Goal: Information Seeking & Learning: Learn about a topic

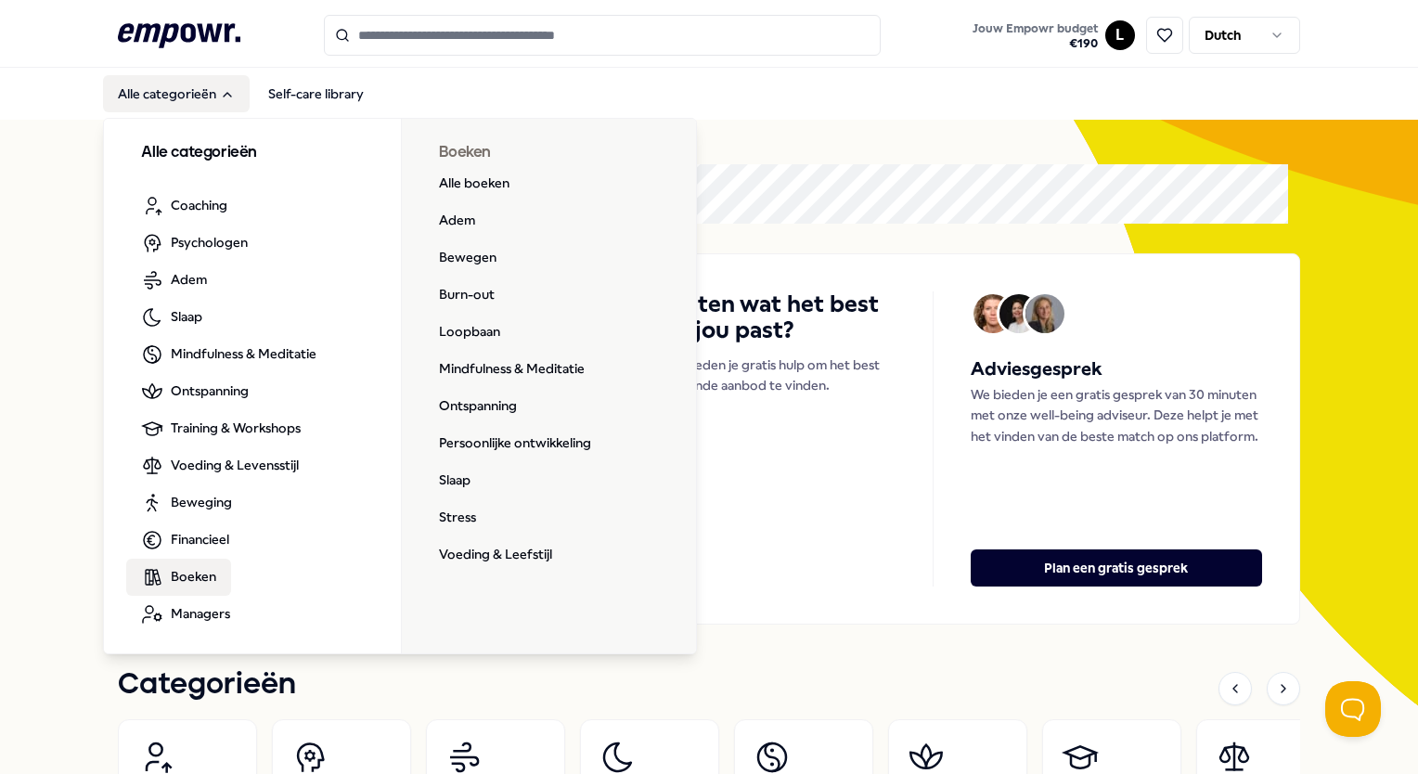
click at [182, 580] on span "Boeken" at bounding box center [193, 576] width 45 height 20
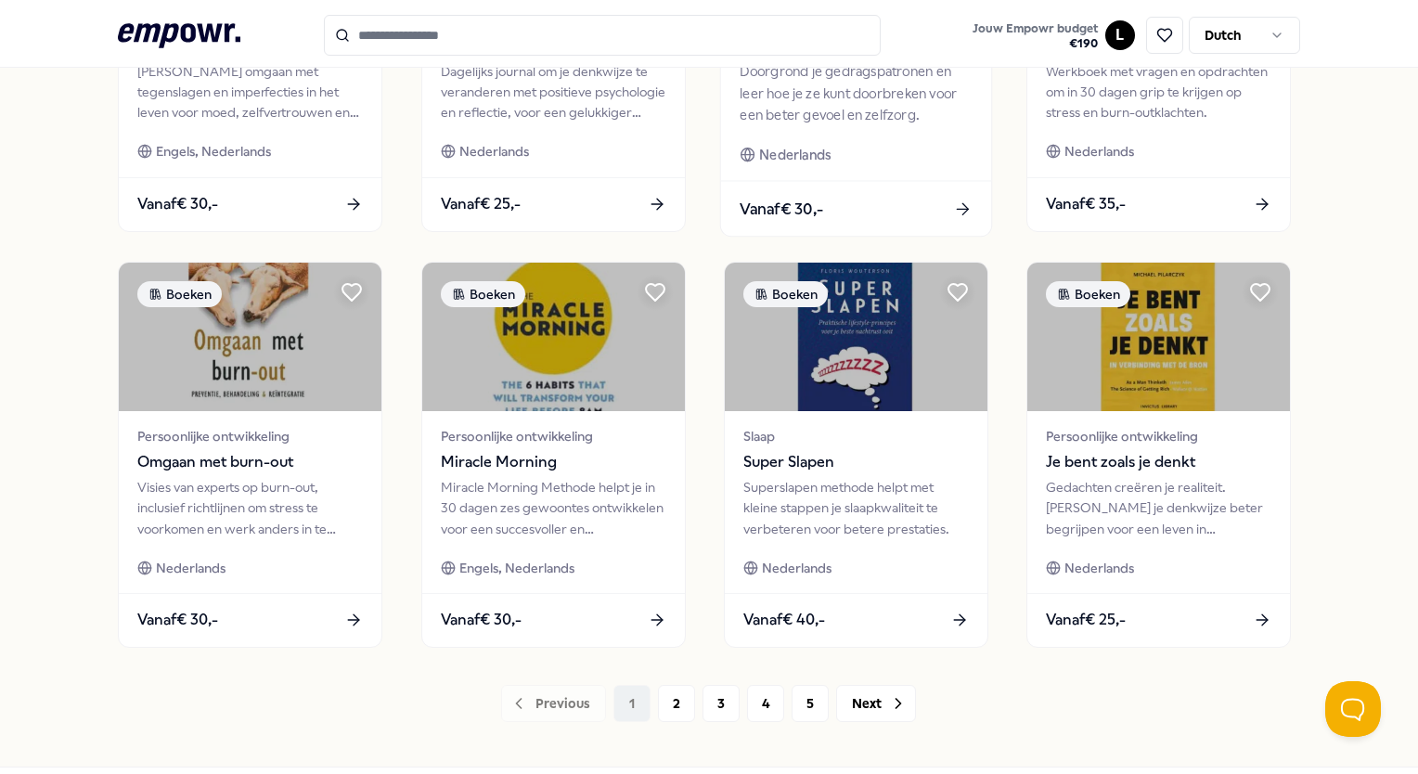
scroll to position [835, 0]
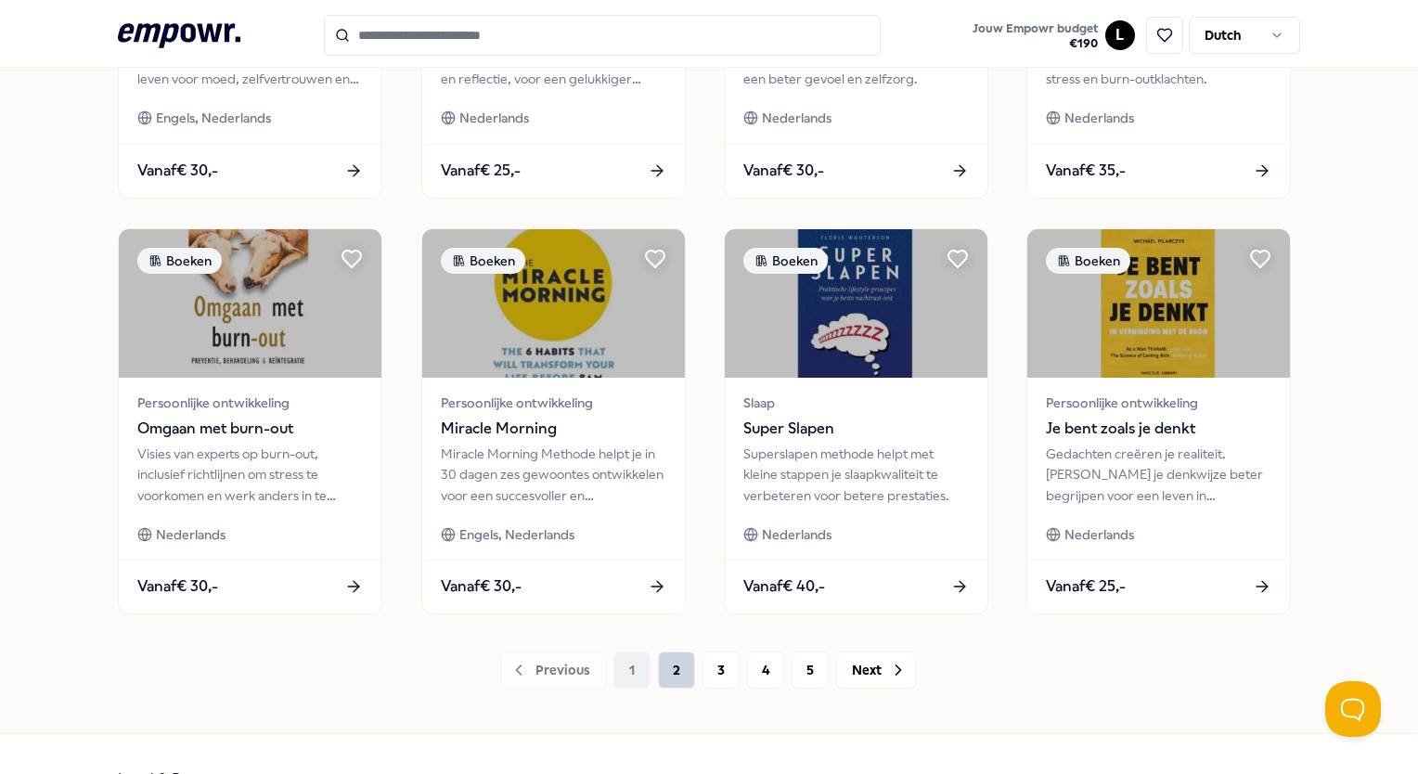
click at [666, 675] on button "2" at bounding box center [676, 670] width 37 height 37
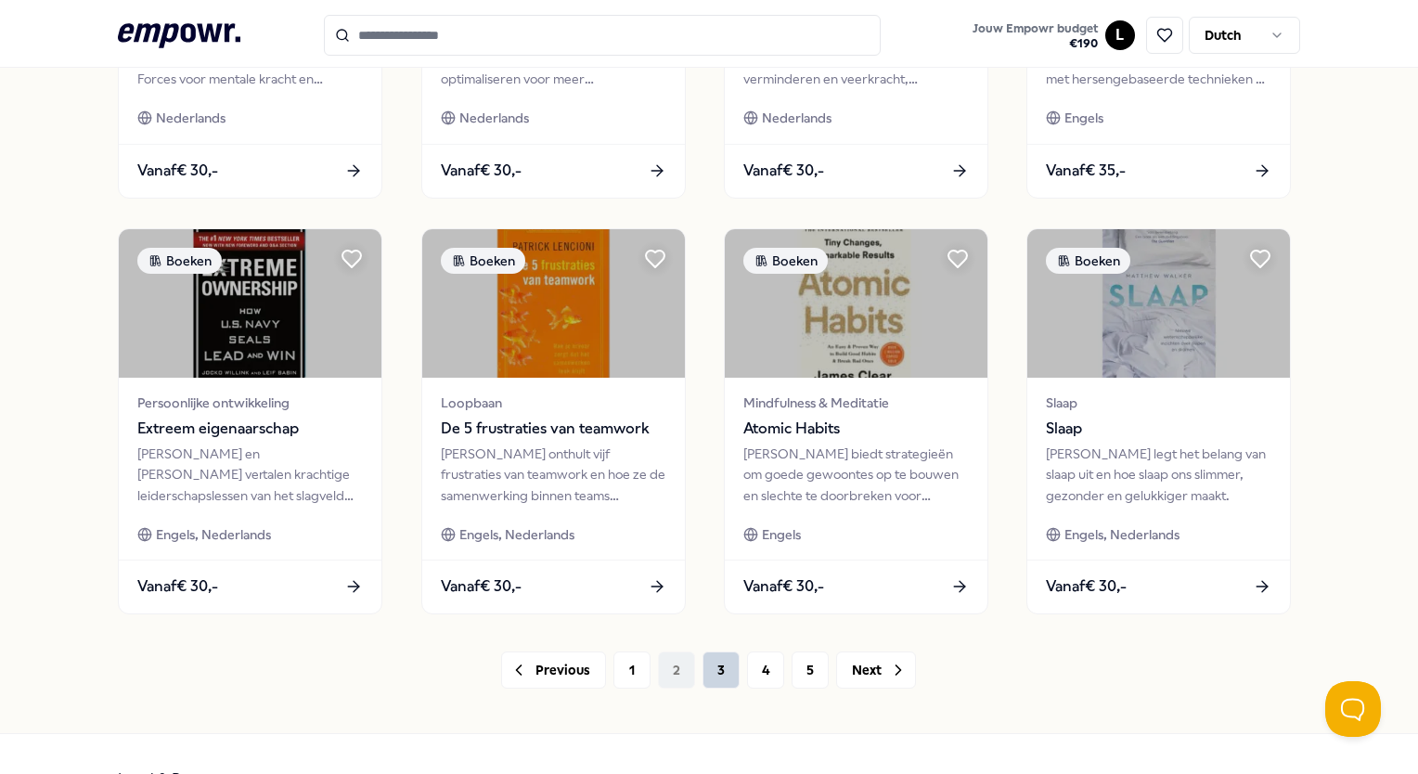
click at [713, 677] on button "3" at bounding box center [721, 670] width 37 height 37
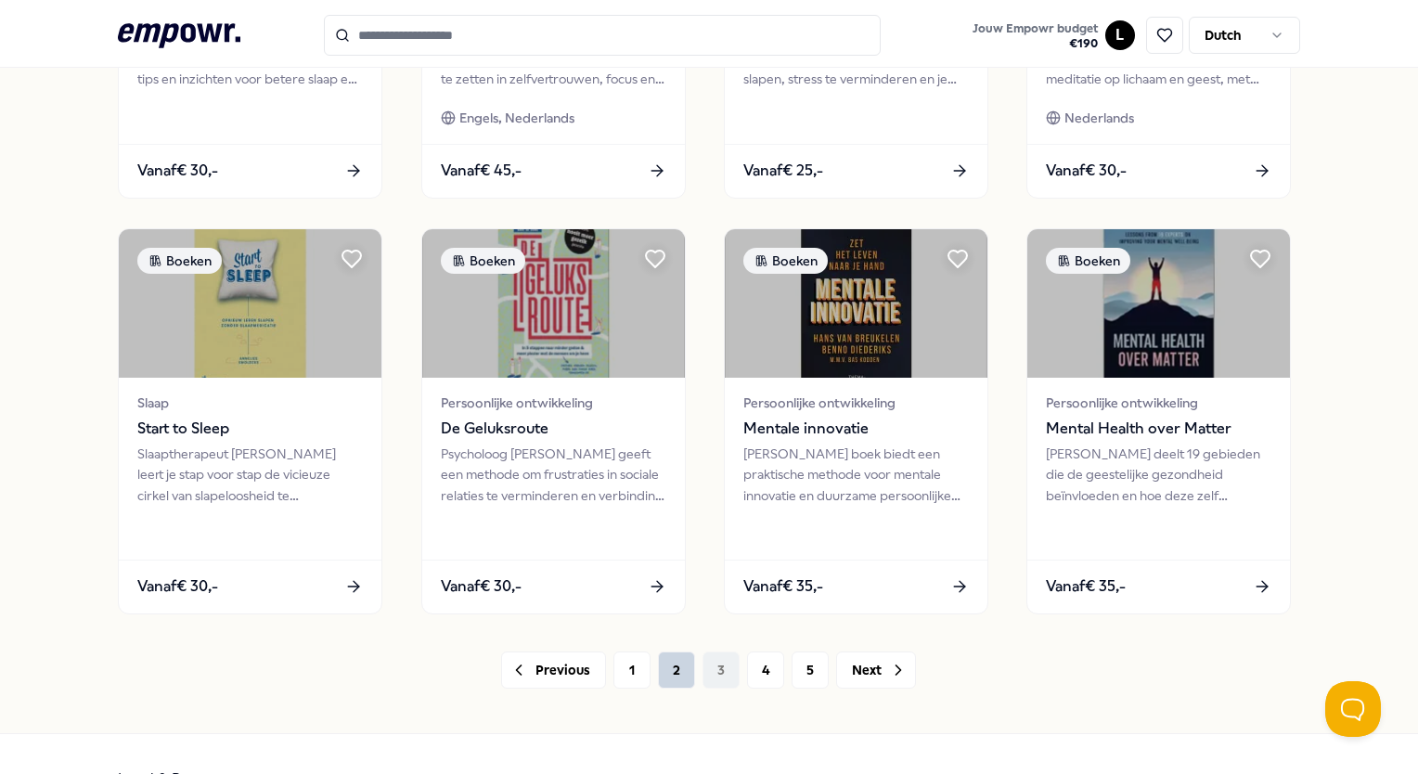
click at [670, 678] on button "2" at bounding box center [676, 670] width 37 height 37
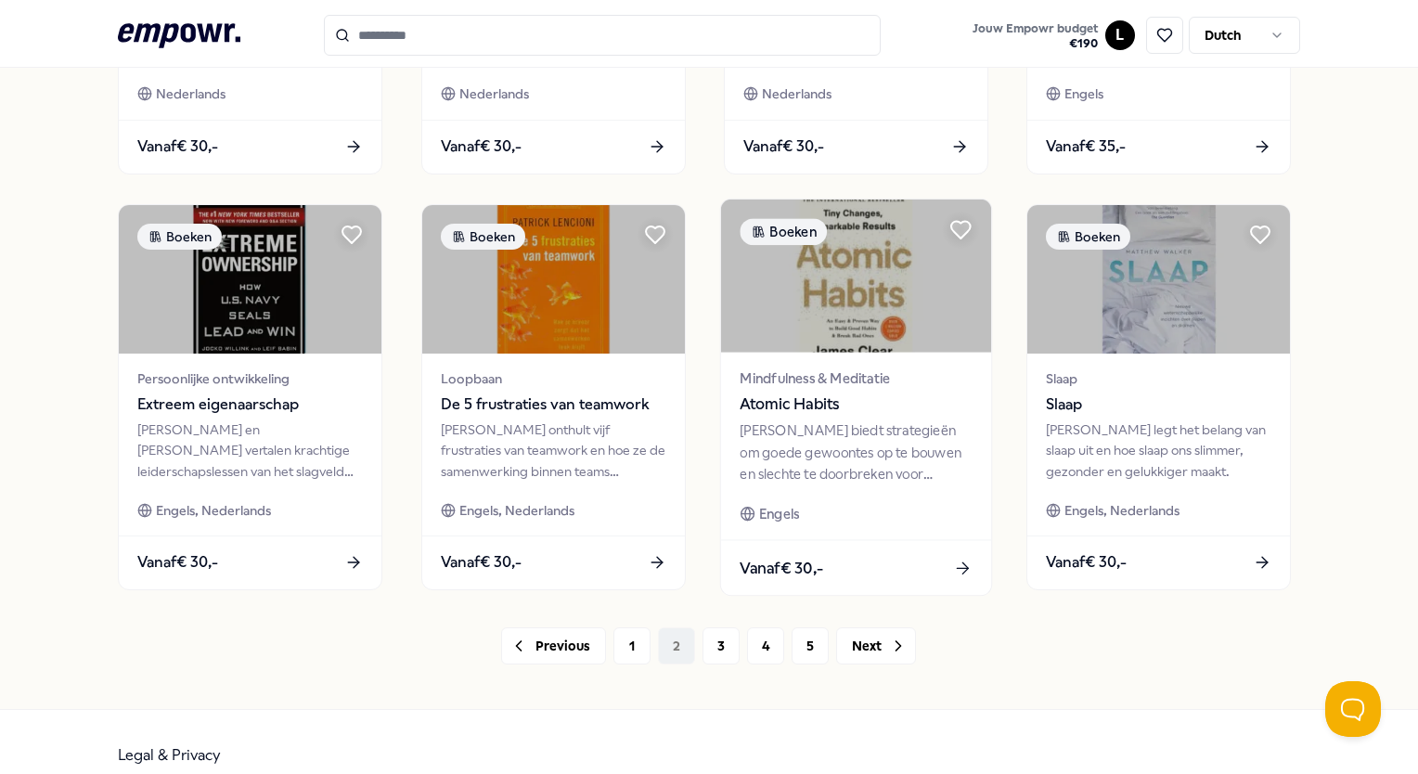
scroll to position [792, 0]
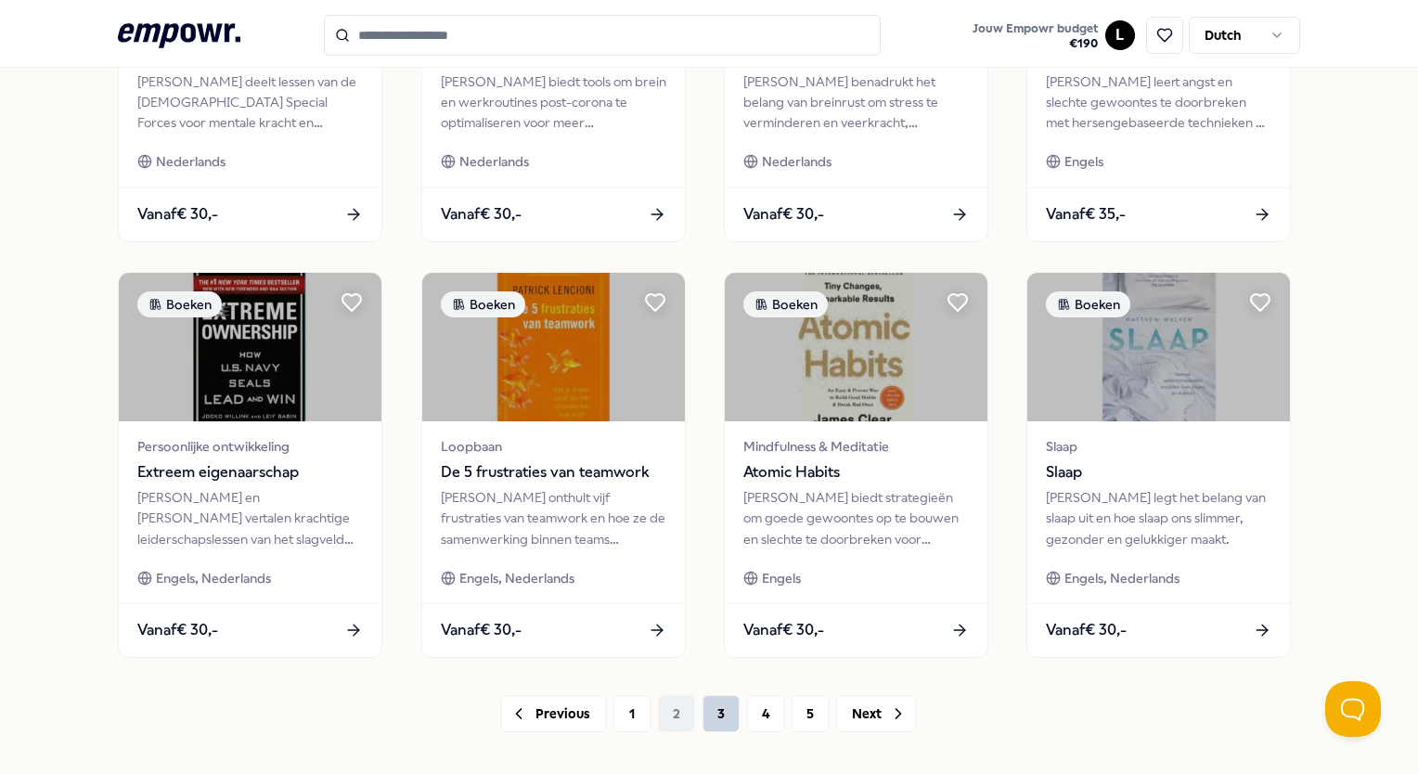
click at [706, 713] on button "3" at bounding box center [721, 713] width 37 height 37
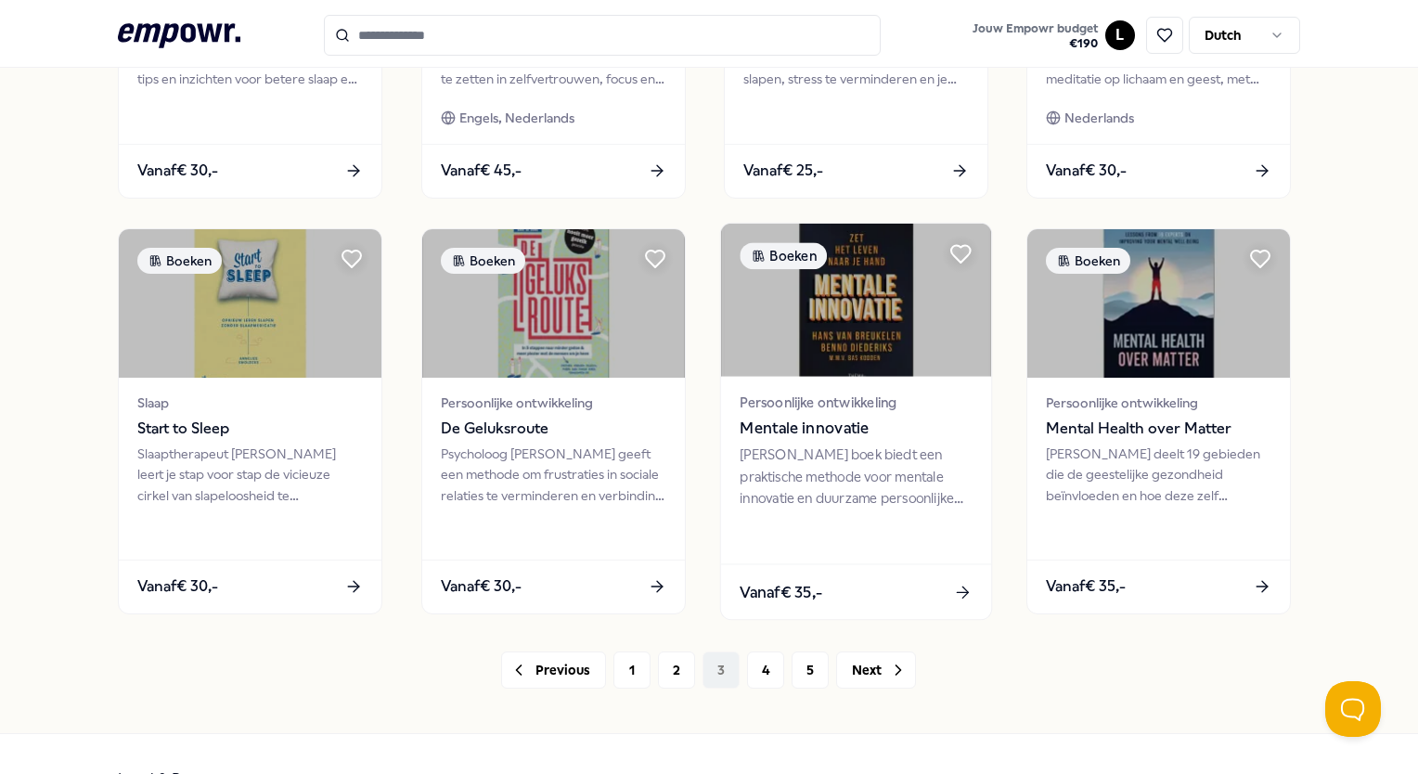
scroll to position [885, 0]
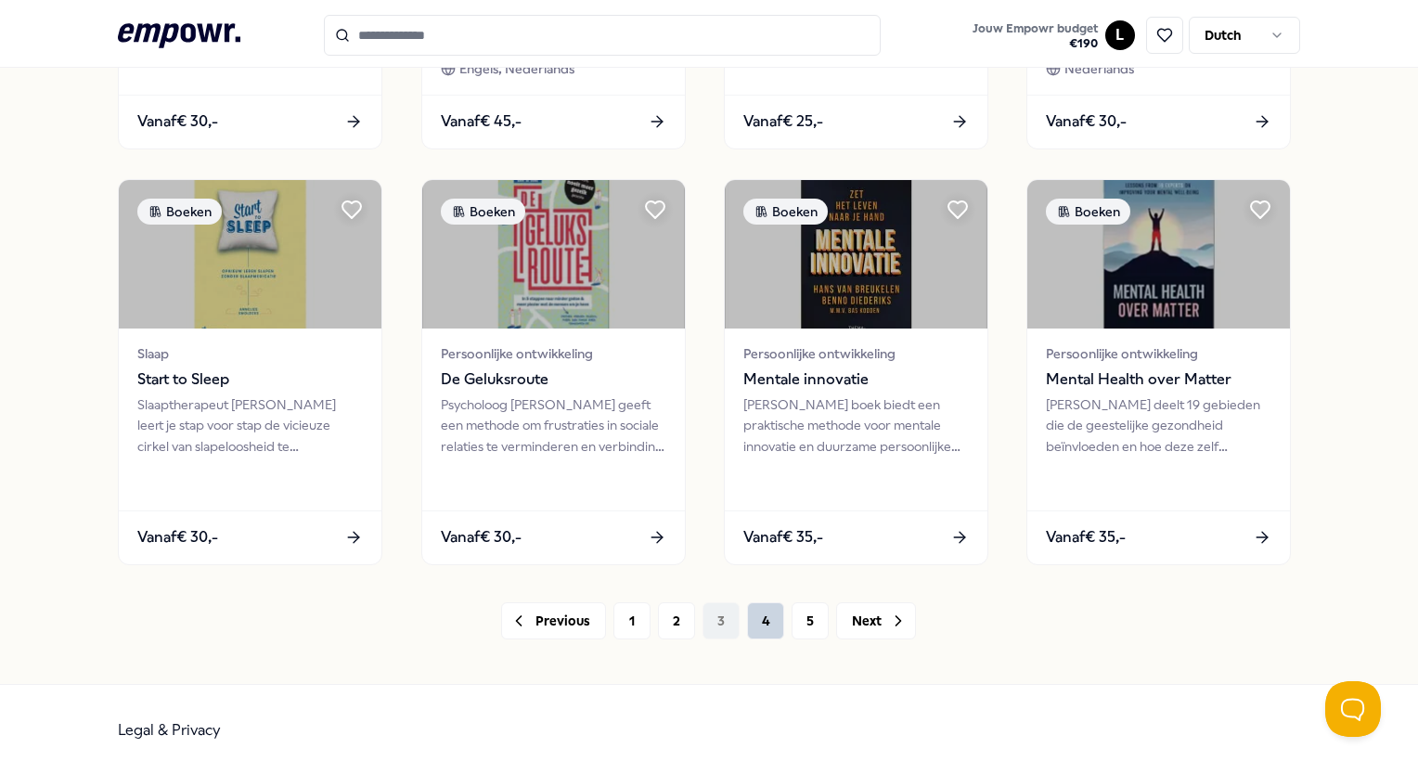
click at [747, 612] on button "4" at bounding box center [765, 620] width 37 height 37
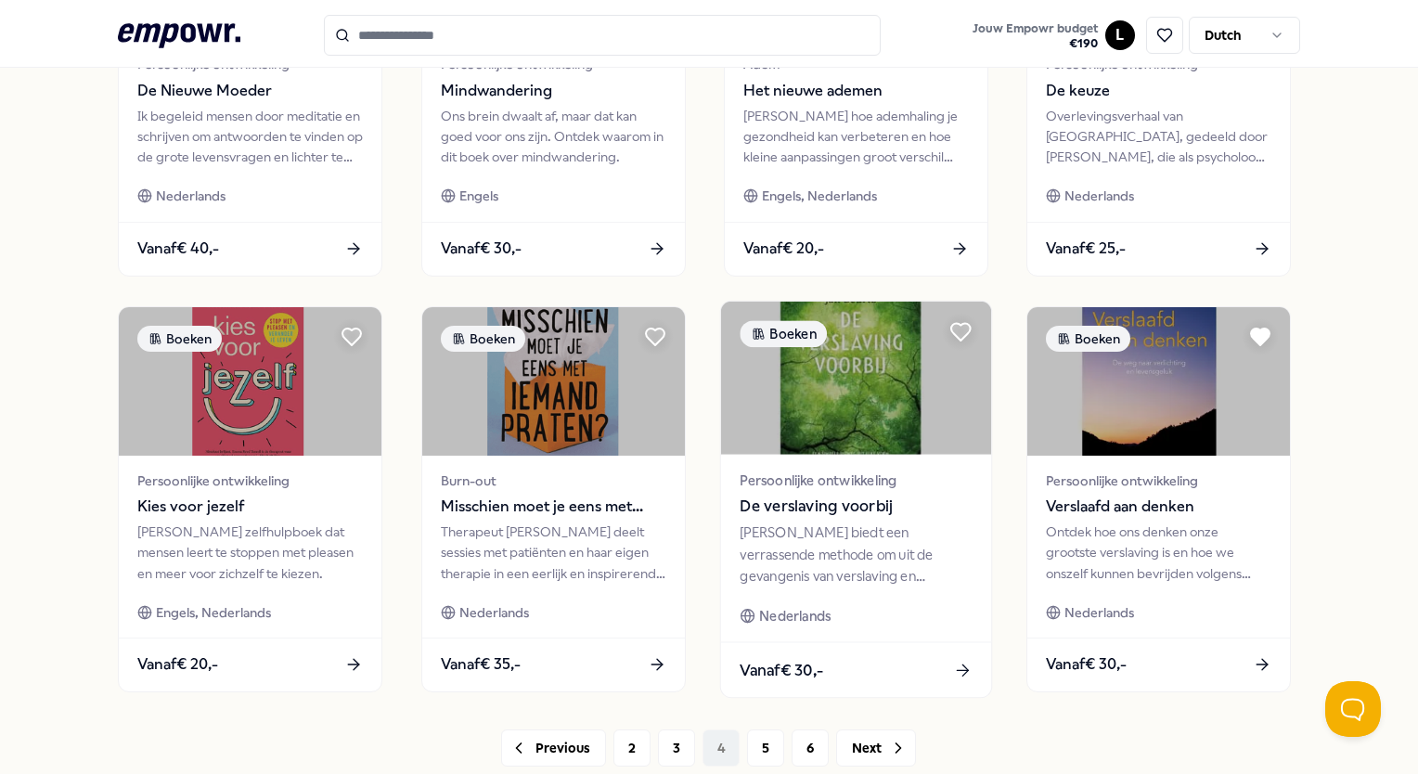
scroll to position [885, 0]
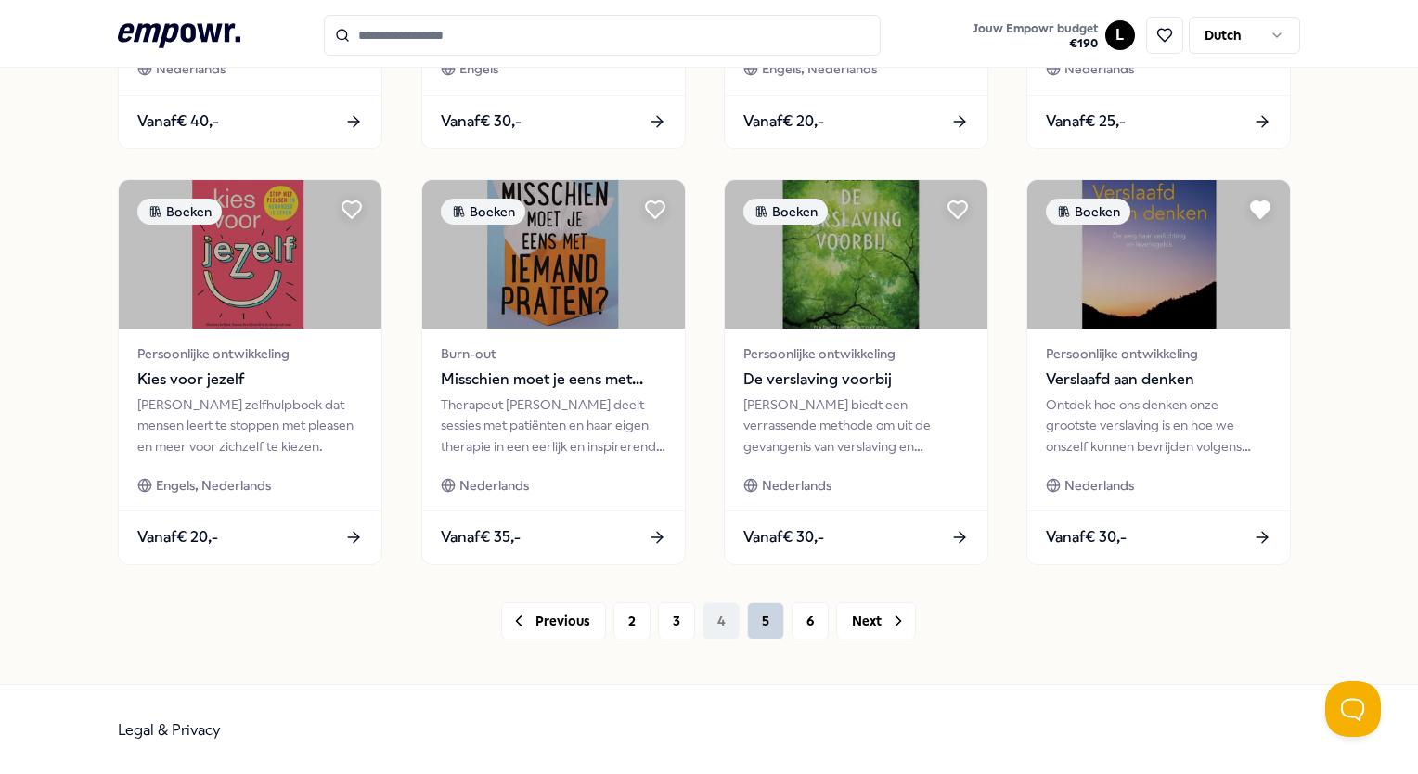
click at [753, 626] on button "5" at bounding box center [765, 620] width 37 height 37
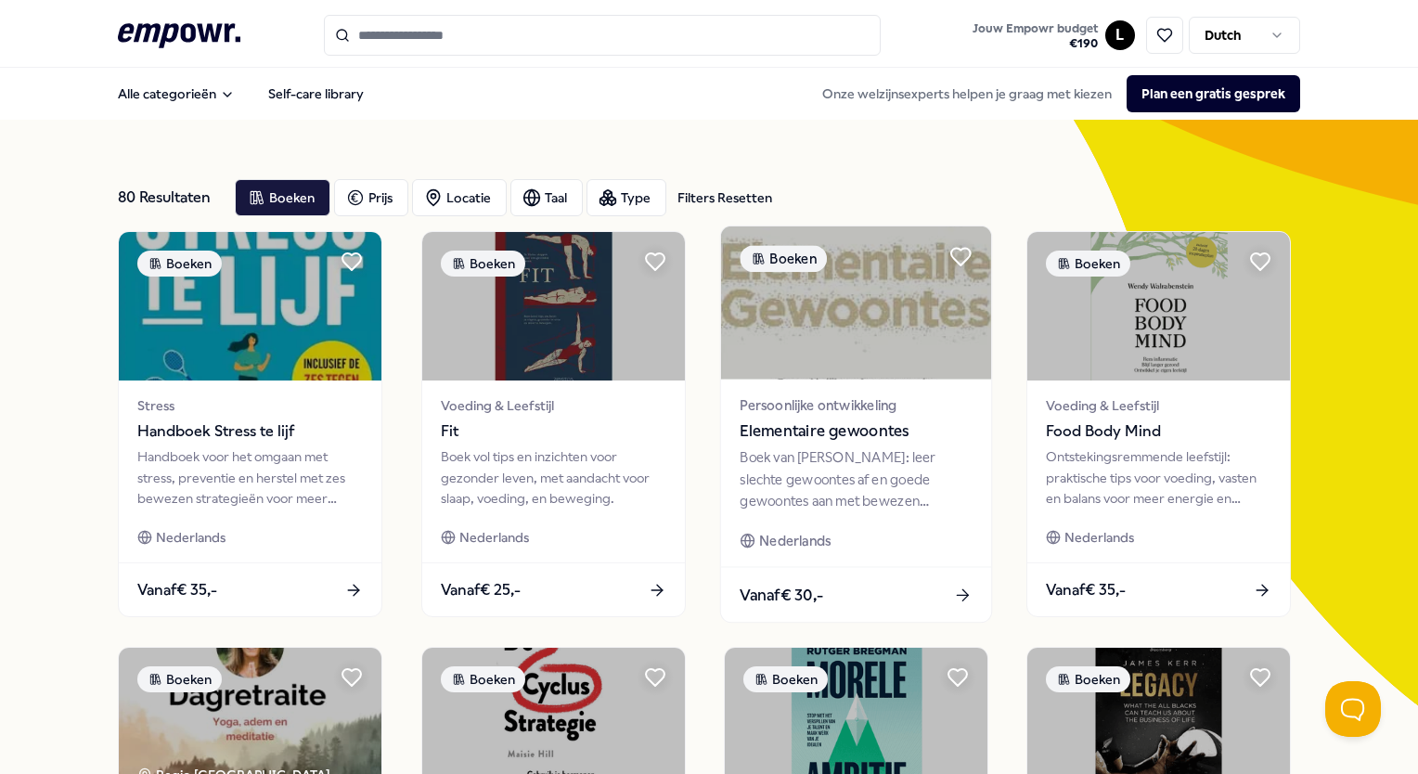
click at [869, 340] on img at bounding box center [856, 303] width 270 height 153
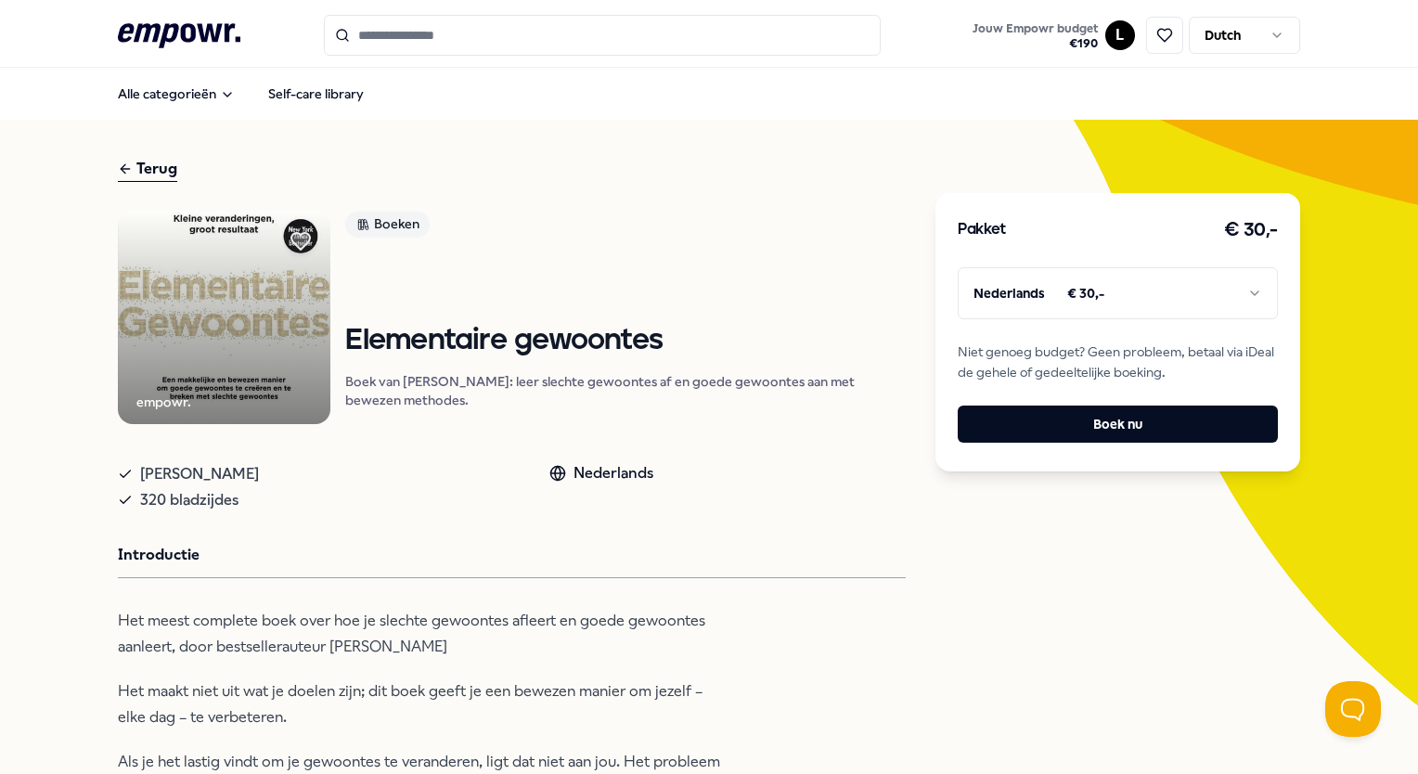
click at [132, 169] on div "Terug" at bounding box center [147, 169] width 59 height 25
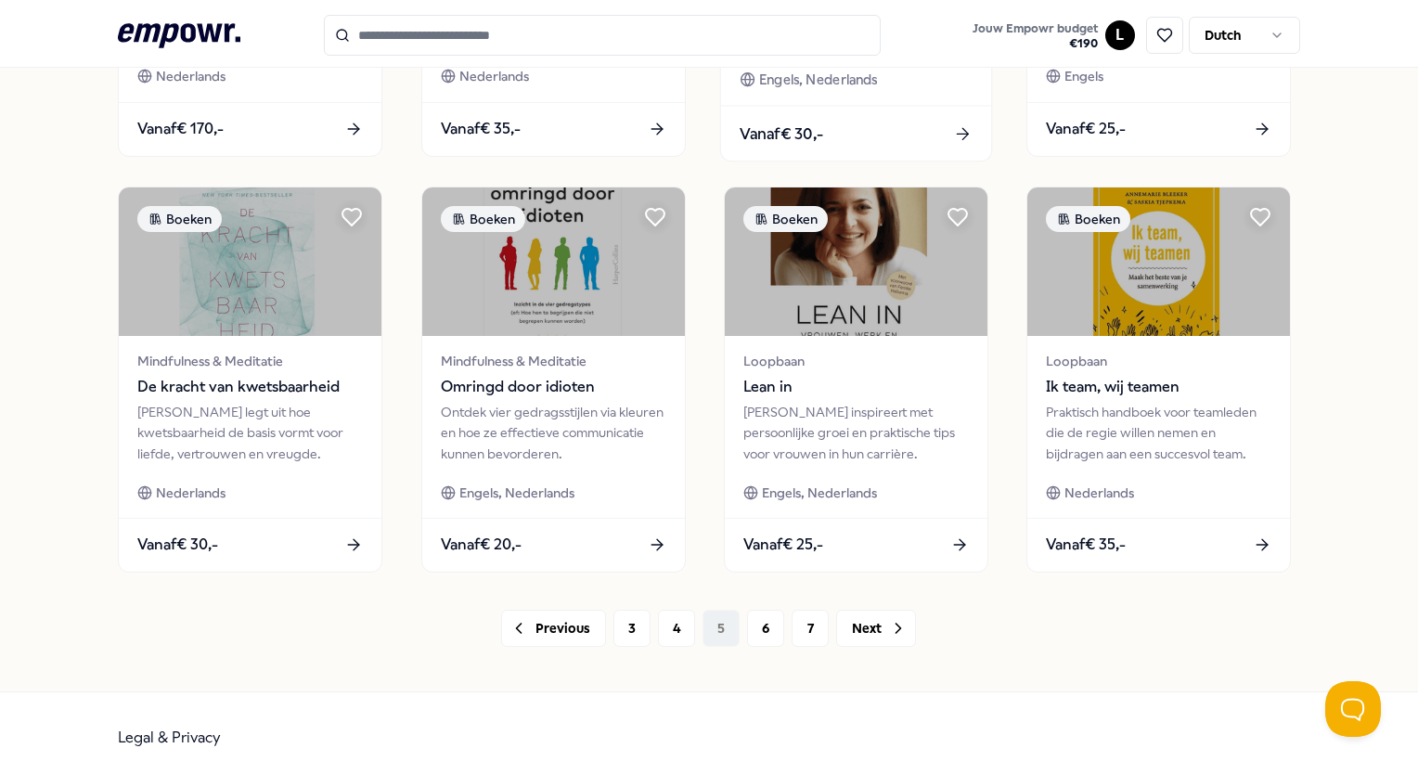
scroll to position [885, 0]
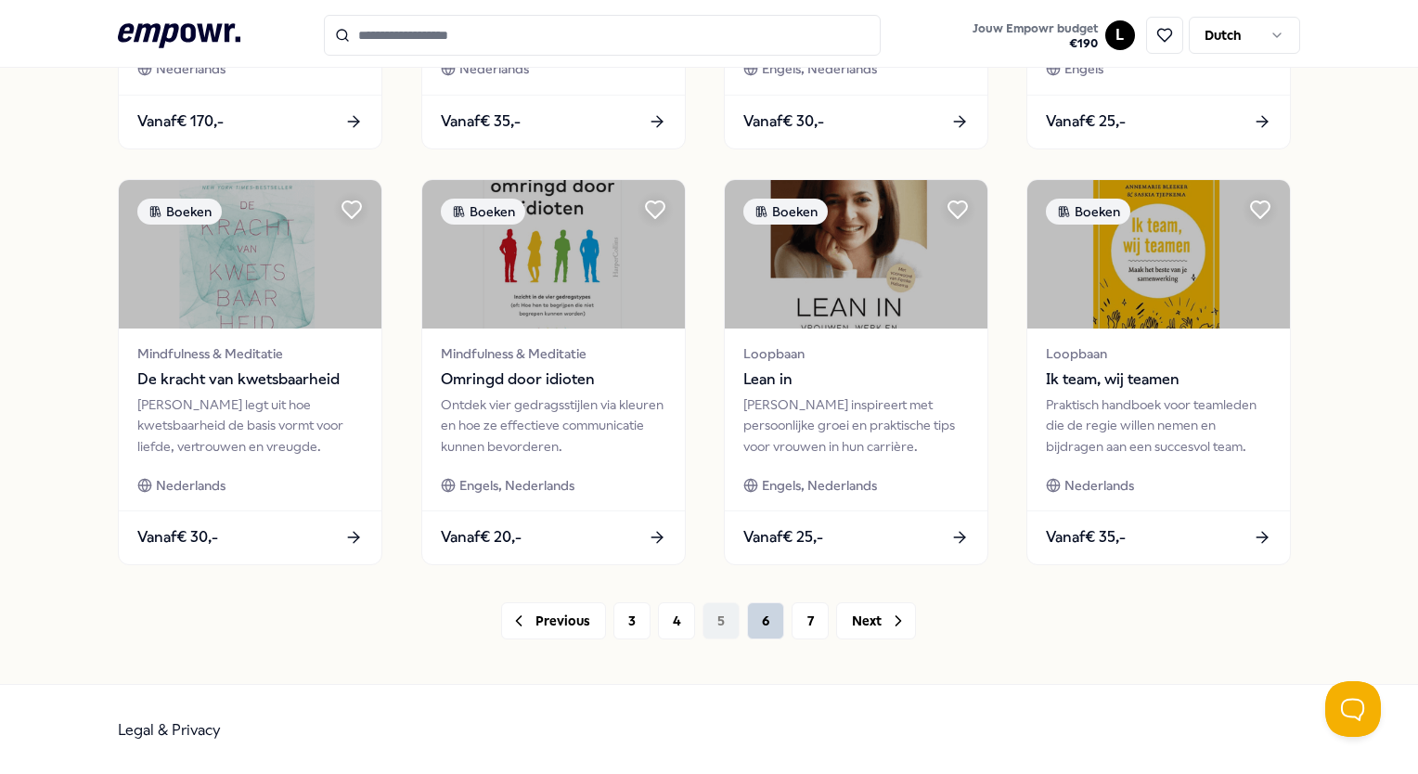
click at [770, 616] on button "6" at bounding box center [765, 620] width 37 height 37
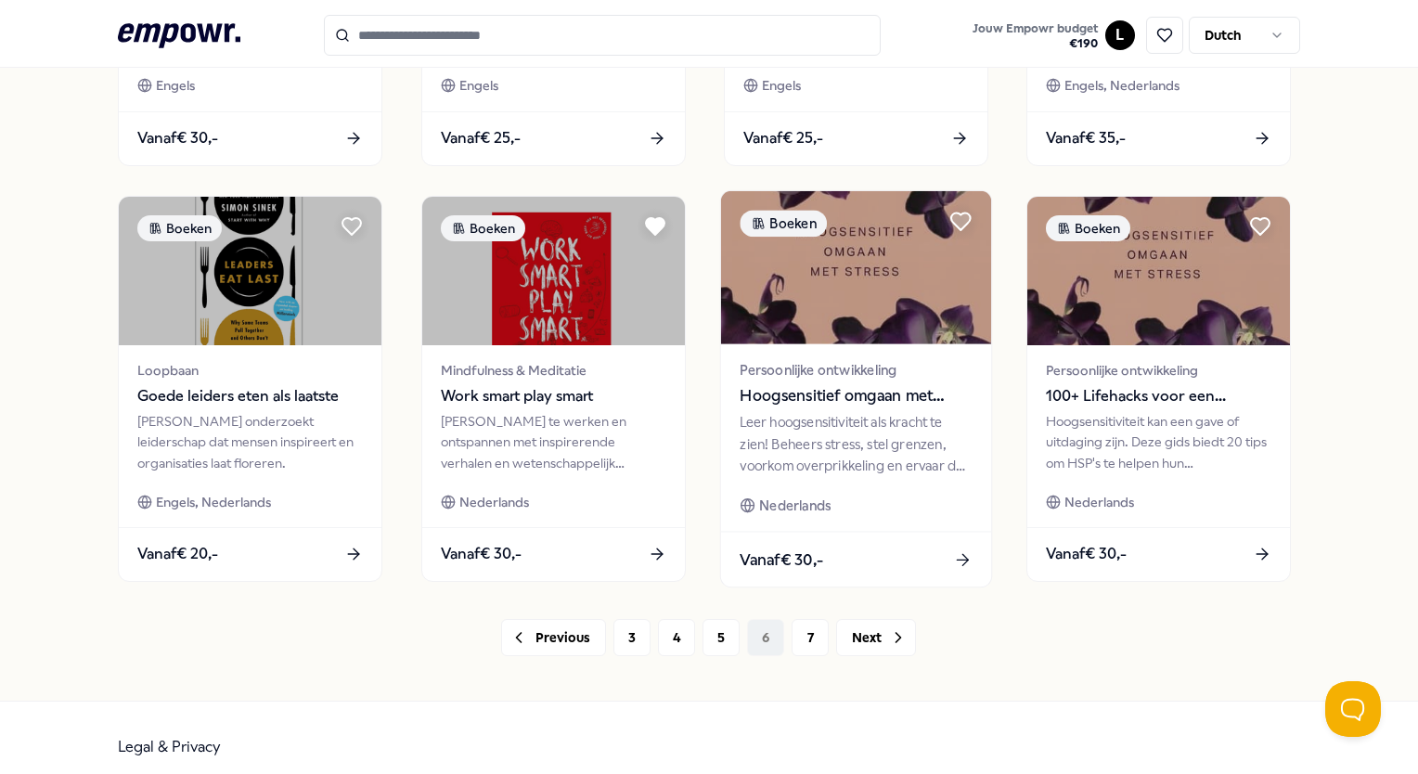
scroll to position [885, 0]
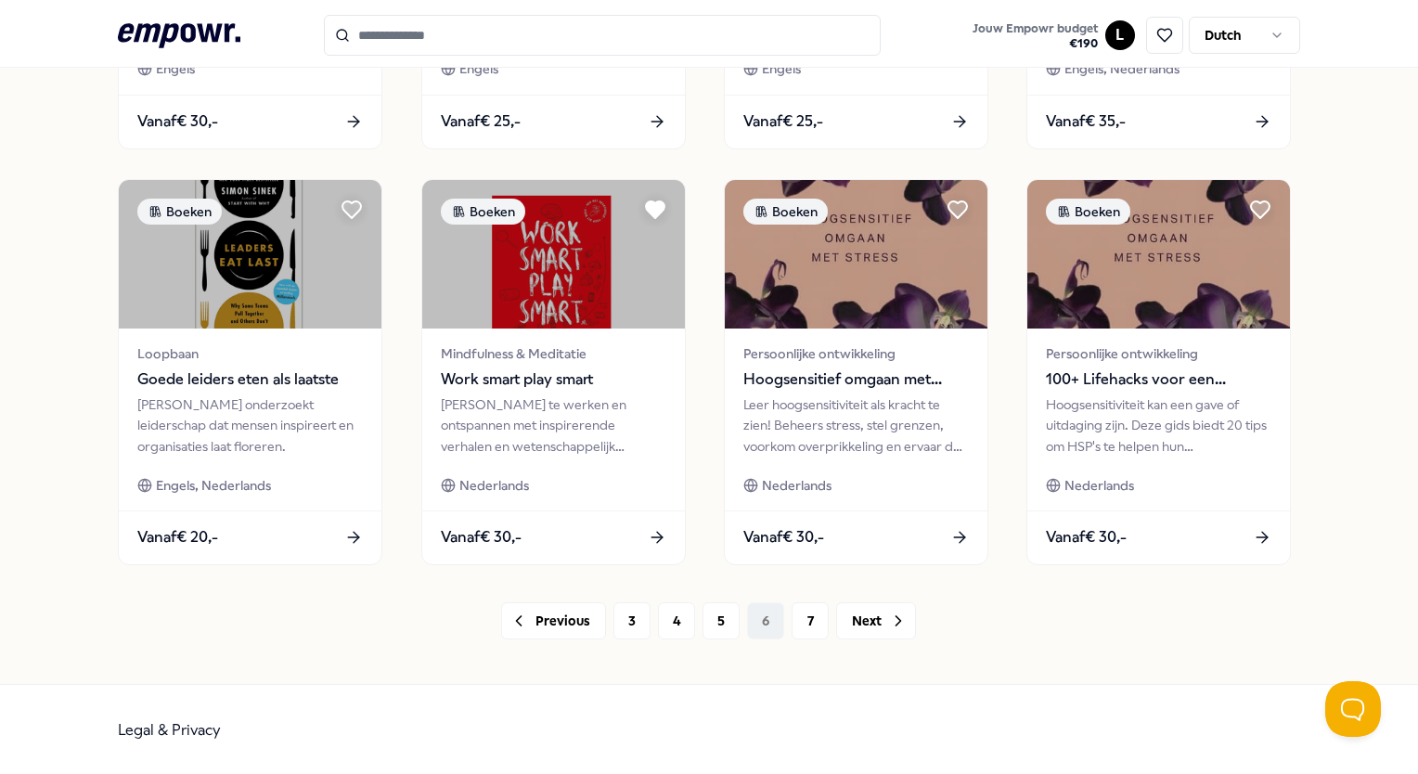
drag, startPoint x: 797, startPoint y: 633, endPoint x: 803, endPoint y: 592, distance: 41.2
click at [797, 632] on button "7" at bounding box center [810, 620] width 37 height 37
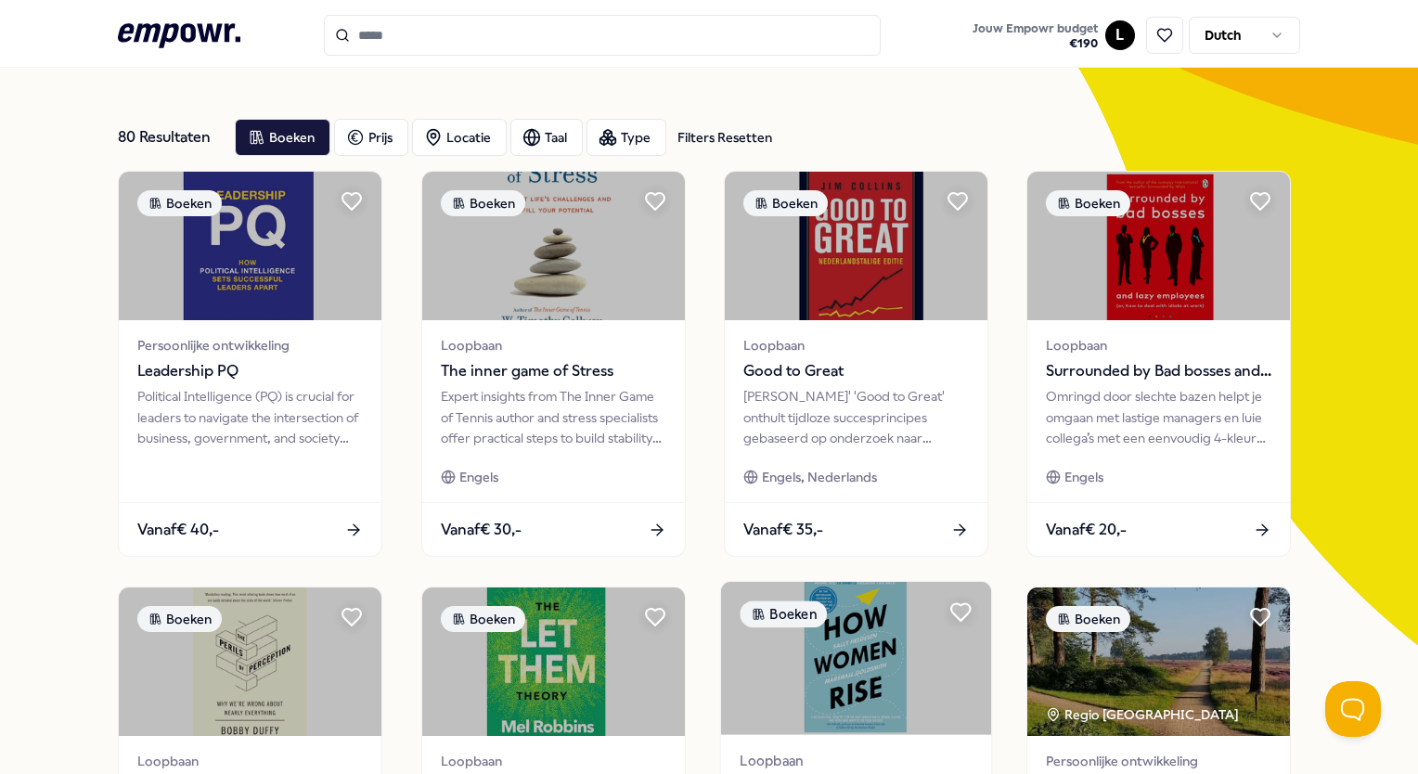
scroll to position [5, 0]
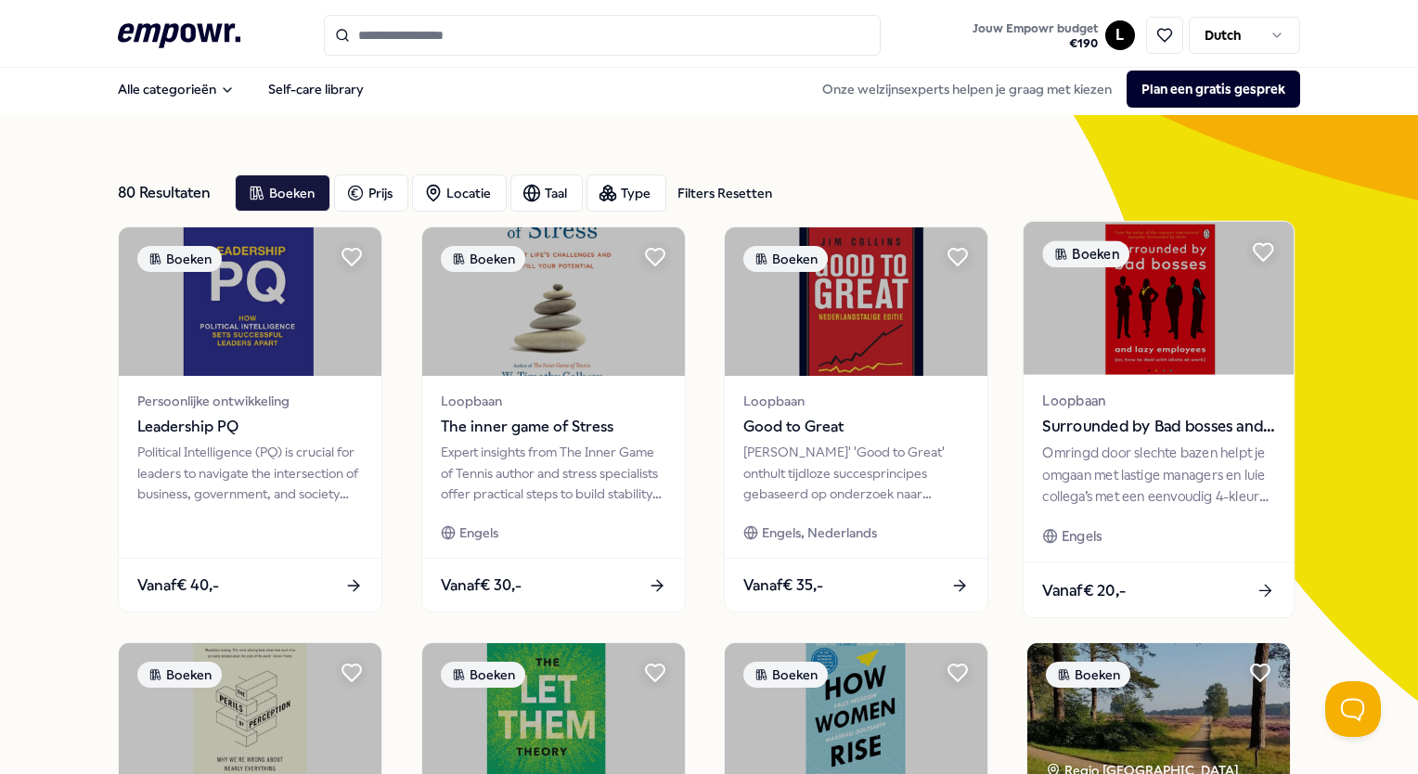
click at [1133, 344] on img at bounding box center [1159, 298] width 270 height 153
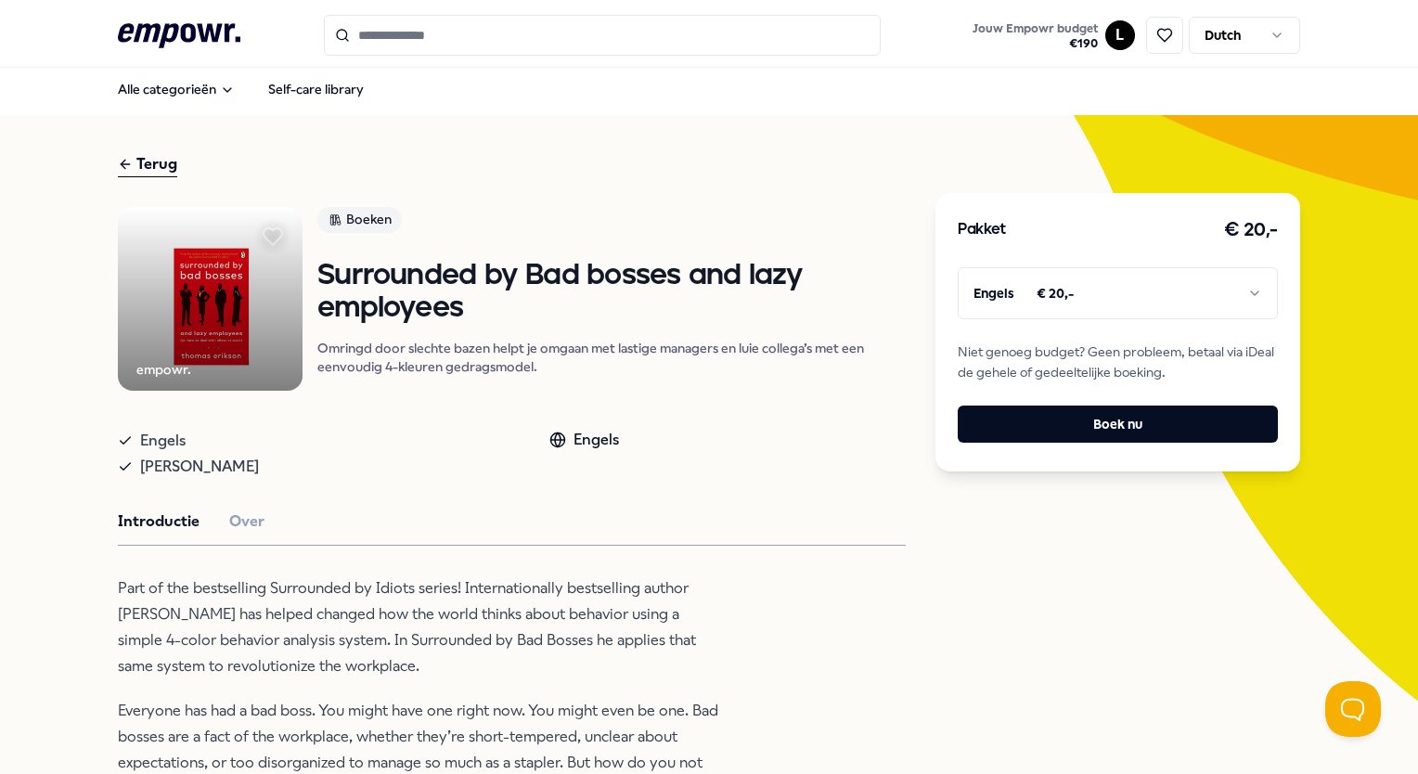
click at [149, 158] on div "Terug" at bounding box center [147, 164] width 59 height 25
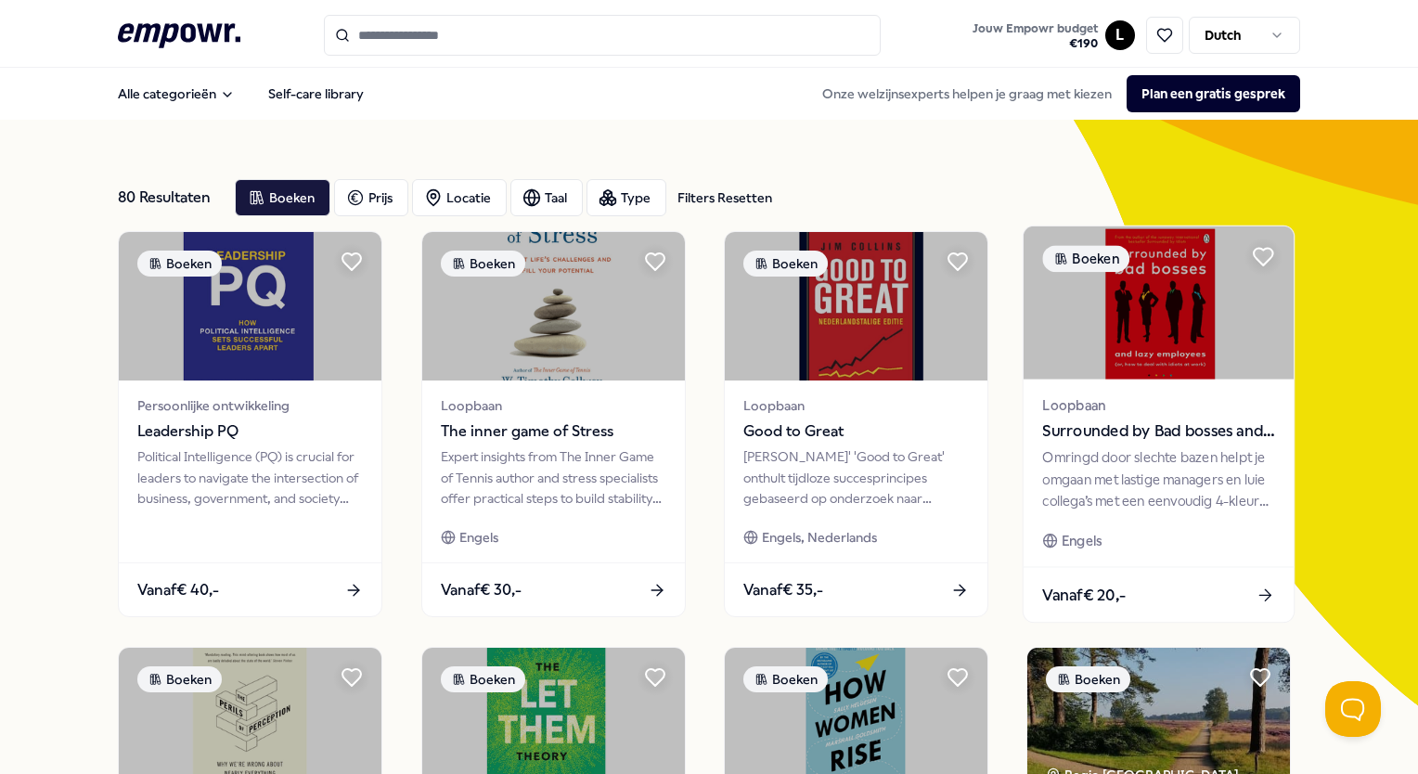
click at [1149, 426] on span "Surrounded by Bad bosses and lazy employees" at bounding box center [1159, 432] width 232 height 24
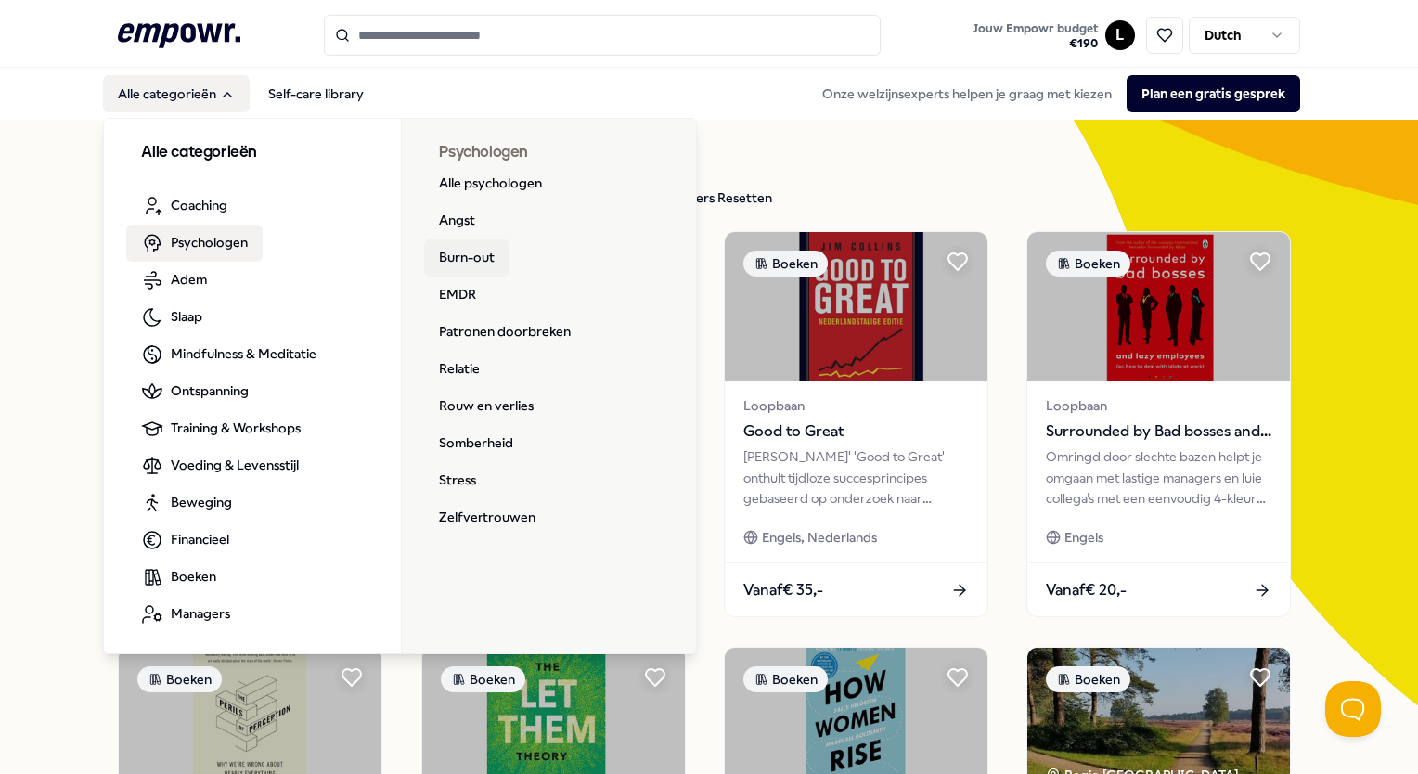
click at [489, 256] on link "Burn-out" at bounding box center [466, 258] width 85 height 37
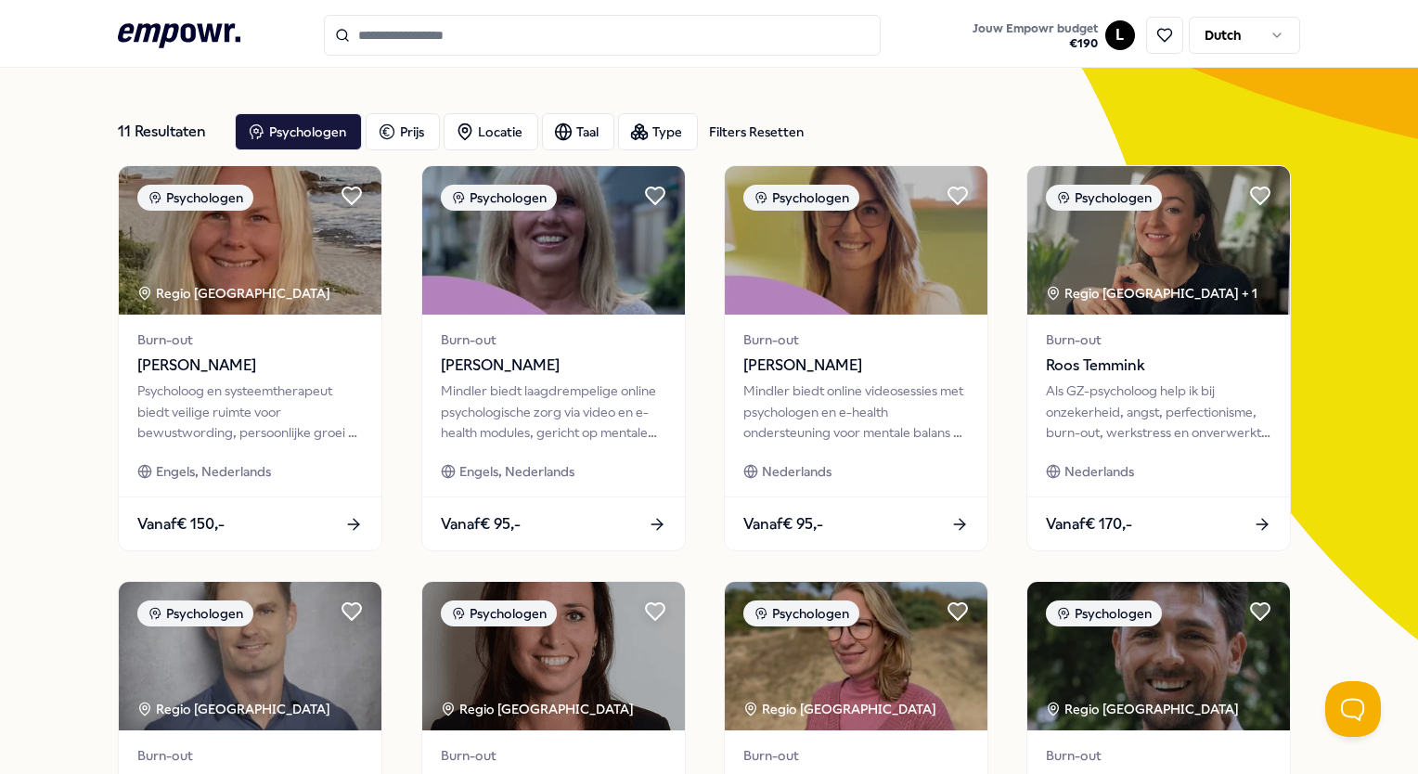
scroll to position [49, 0]
